Goal: Find specific page/section: Find specific page/section

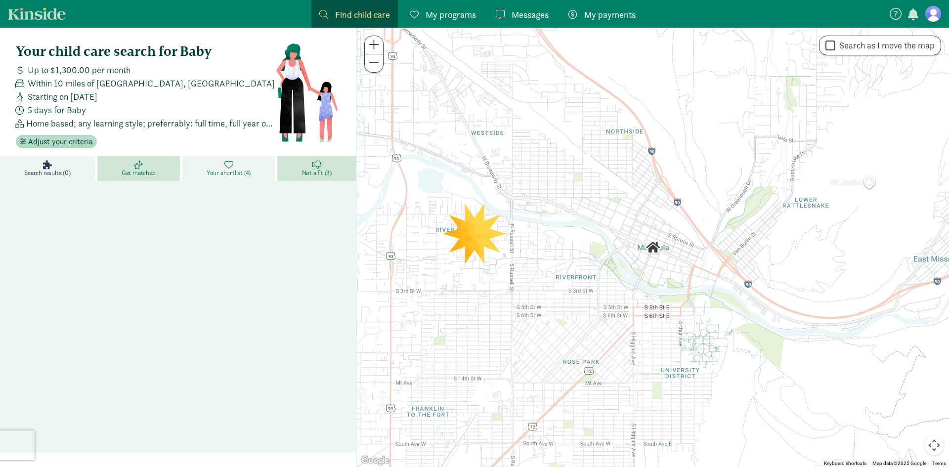
click at [243, 162] on link "Your shortlist (4)" at bounding box center [229, 168] width 95 height 25
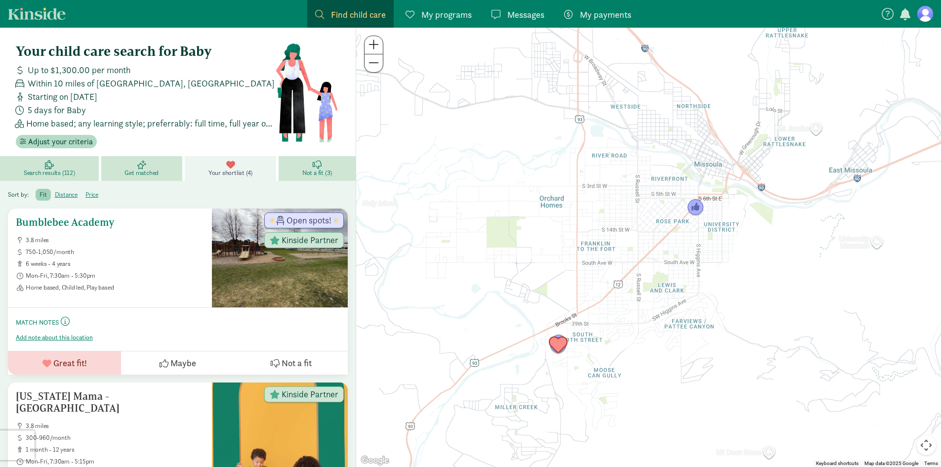
click at [139, 252] on span "750-1,050/month" at bounding box center [115, 252] width 178 height 8
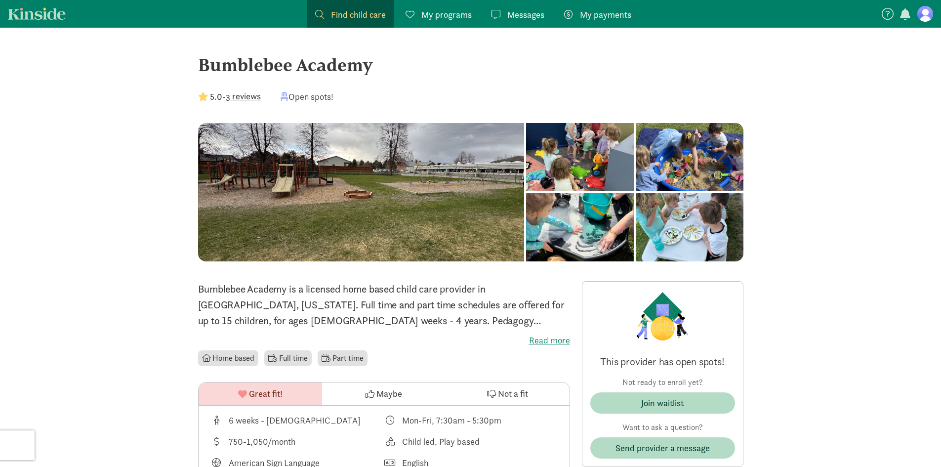
click at [473, 6] on link "My programs Programs" at bounding box center [439, 14] width 82 height 28
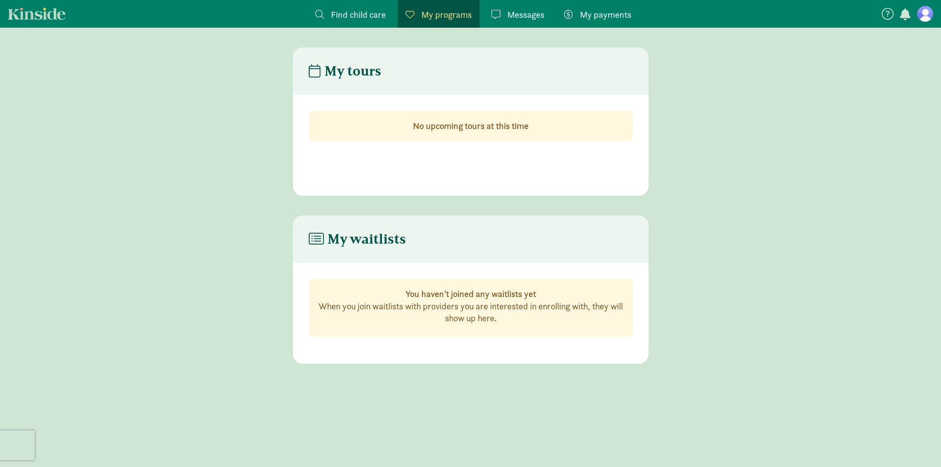
click at [341, 13] on span "Find child care" at bounding box center [358, 14] width 55 height 13
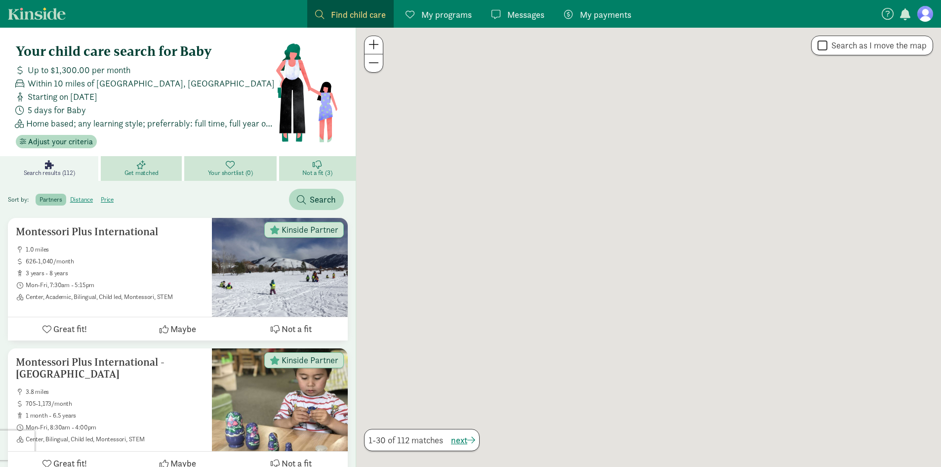
click at [514, 14] on span "Messages" at bounding box center [525, 14] width 37 height 13
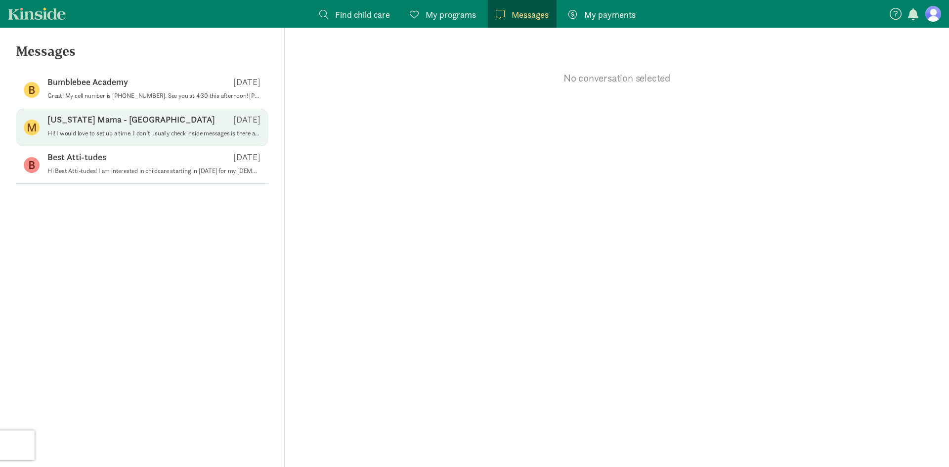
click at [136, 136] on p "Hi! I would love to set up a time. I don’t usually check inside messages is the…" at bounding box center [153, 133] width 213 height 8
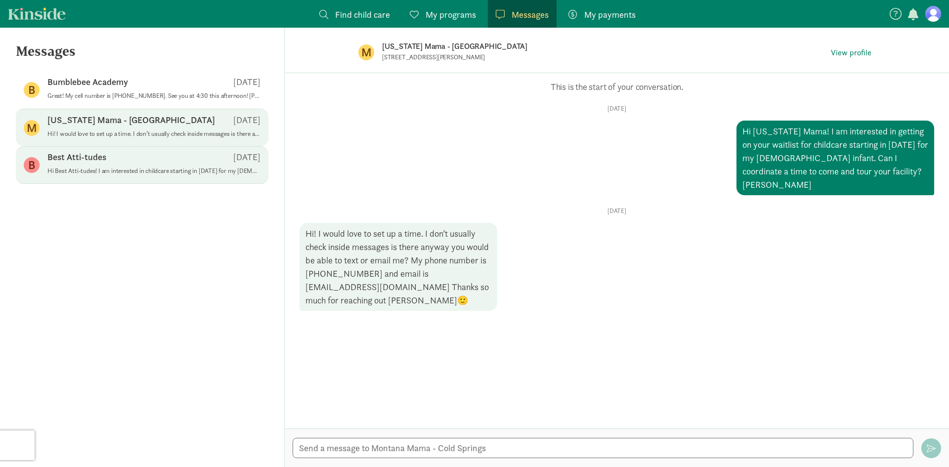
click at [153, 156] on div "Best Atti-tudes [DATE]" at bounding box center [153, 159] width 213 height 16
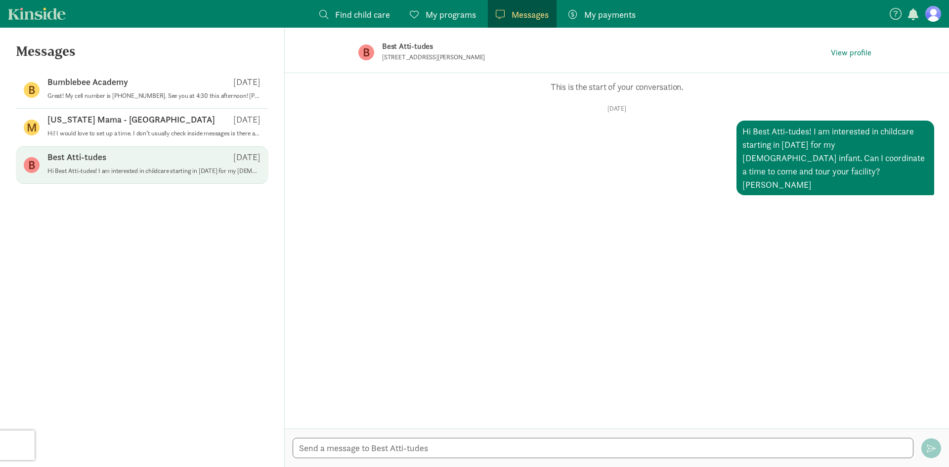
click at [84, 157] on p "Best Atti-tudes" at bounding box center [76, 157] width 59 height 12
click at [401, 42] on p "Best Atti-tudes" at bounding box center [537, 47] width 311 height 14
click at [864, 59] on button "View profile" at bounding box center [851, 53] width 48 height 14
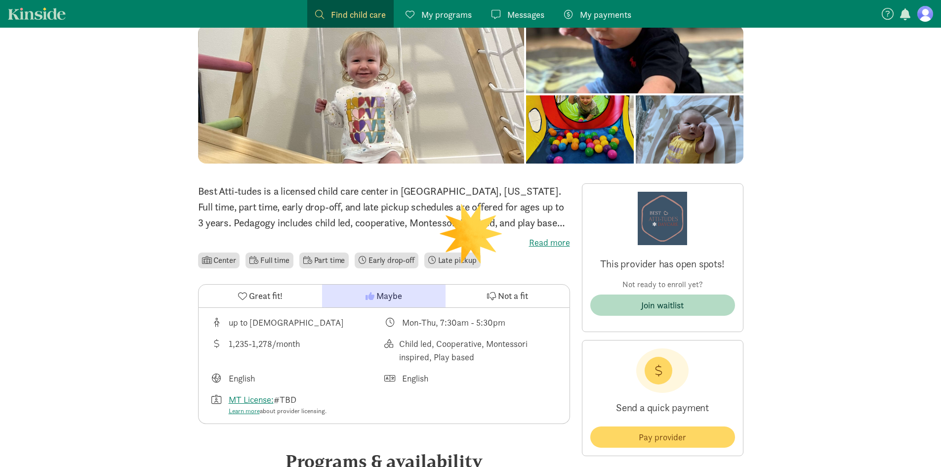
scroll to position [99, 0]
